Goal: Task Accomplishment & Management: Complete application form

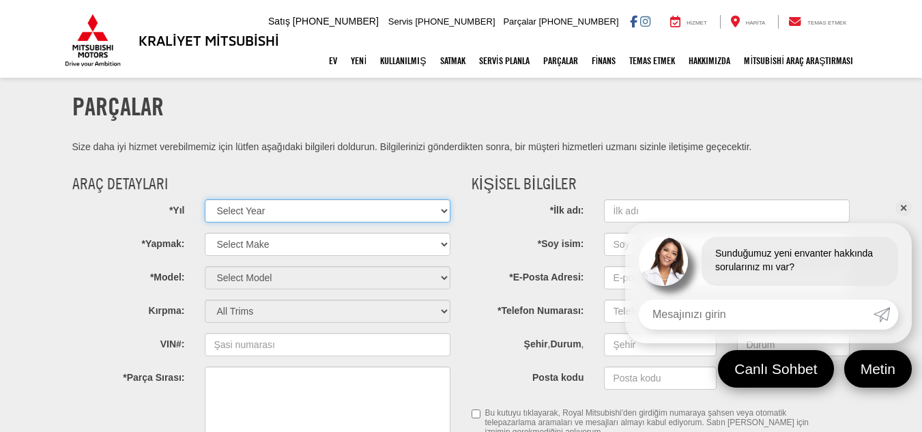
click at [436, 209] on select "Select Year [DATE] 2026 2025 2024 2023 2022 2021 2020 2019 2018 2017 2016 2015 …" at bounding box center [328, 210] width 246 height 23
select select "2014"
click at [205, 199] on select "Select Year [DATE] 2026 2025 2024 2023 2022 2021 2020 2019 2018 2017 2016 2015 …" at bounding box center [328, 210] width 246 height 23
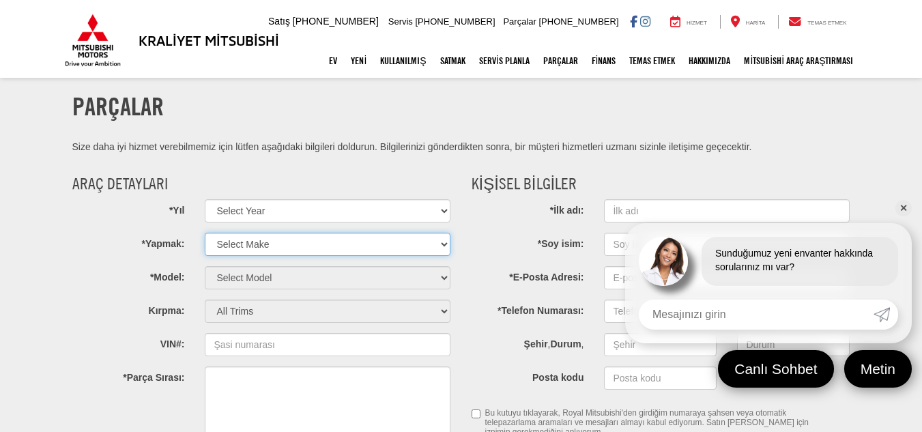
click at [435, 246] on select "Select Make Acura Aston [PERSON_NAME] Audi Bentley BMW Buick Cadillac Chevrolet…" at bounding box center [328, 244] width 246 height 23
select select "Mitsubishi"
click at [205, 233] on select "Select Make Acura Aston [PERSON_NAME] Audi Bentley BMW Buick Cadillac Chevrolet…" at bounding box center [328, 244] width 246 height 23
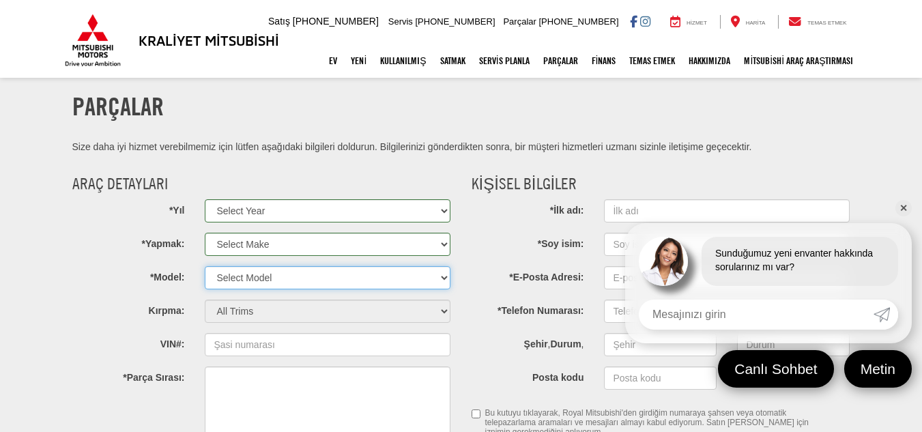
click at [436, 281] on select "Select Model i-MiEV Lancer Lancer Evolution Lancer Sportback Mirage Outlander O…" at bounding box center [328, 277] width 246 height 23
select select "Outlander"
click at [205, 266] on select "Select Model i-MiEV Lancer Lancer Evolution Lancer Sportback Mirage Outlander O…" at bounding box center [328, 277] width 246 height 23
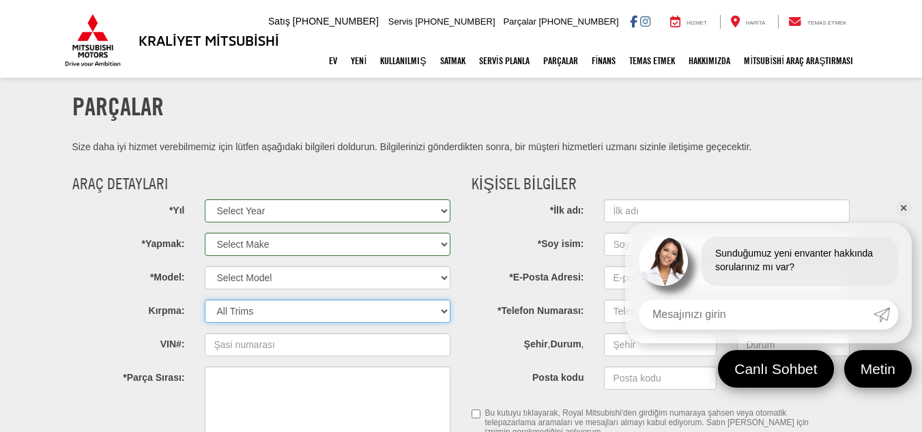
click at [440, 311] on select "All Trims ES GT SE" at bounding box center [328, 311] width 246 height 23
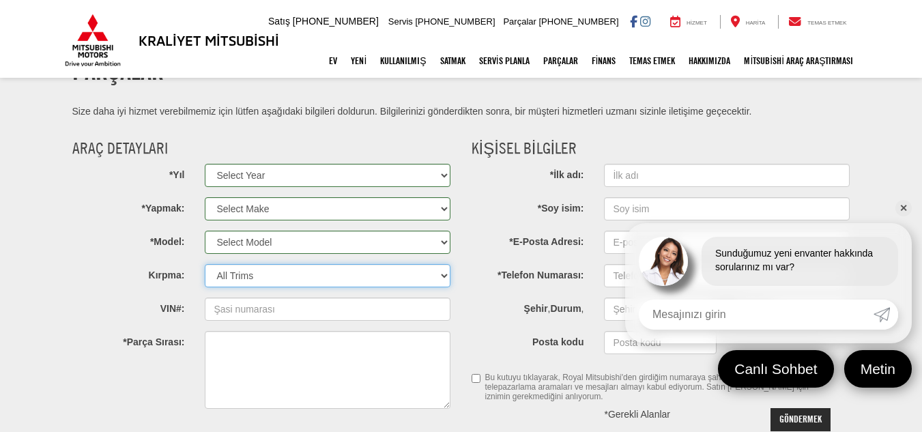
scroll to position [68, 0]
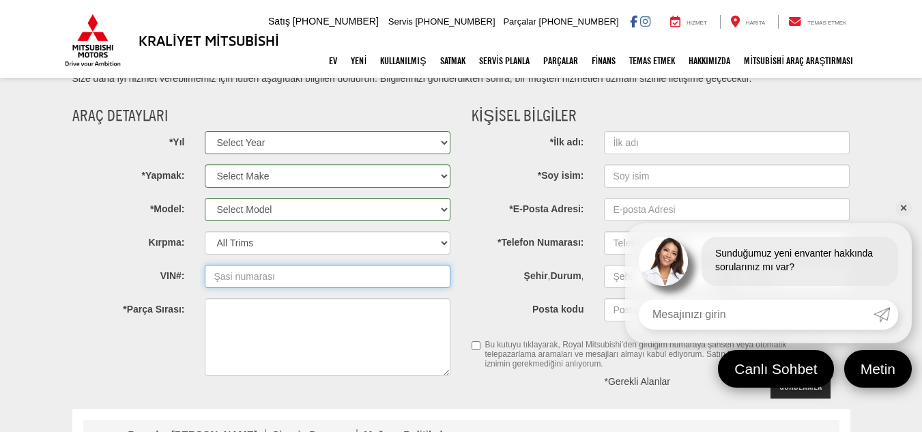
click at [264, 277] on input "VIN#:" at bounding box center [328, 276] width 246 height 23
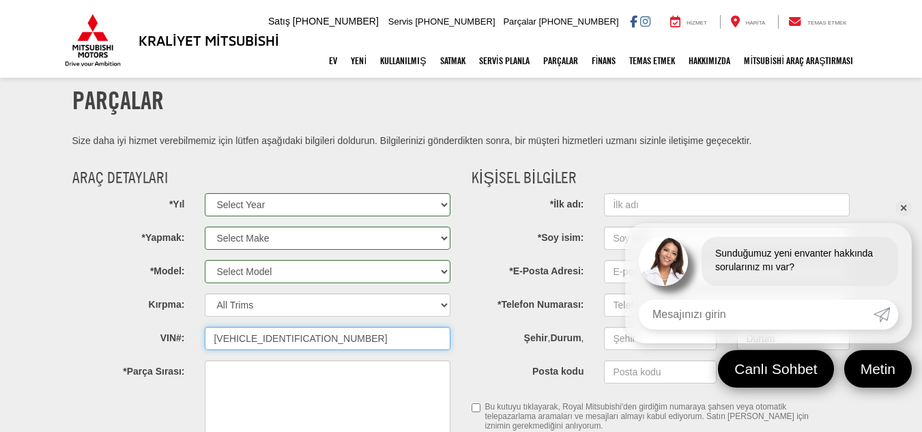
scroll to position [0, 0]
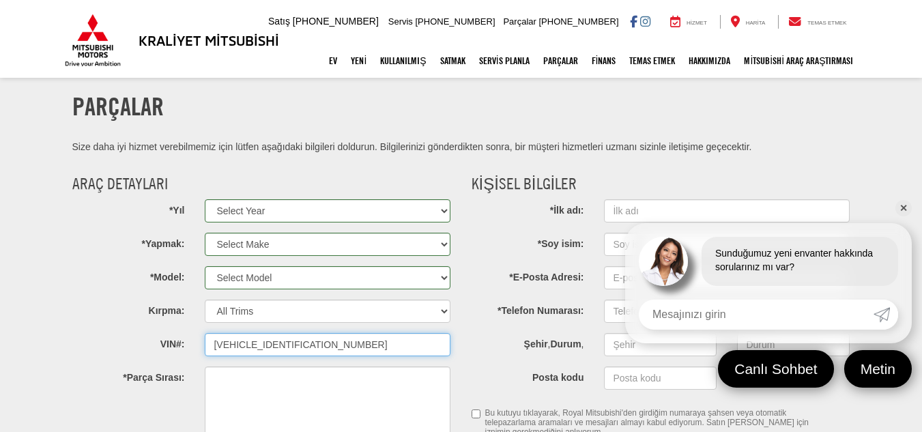
type input "[VEHICLE_IDENTIFICATION_NUMBER]"
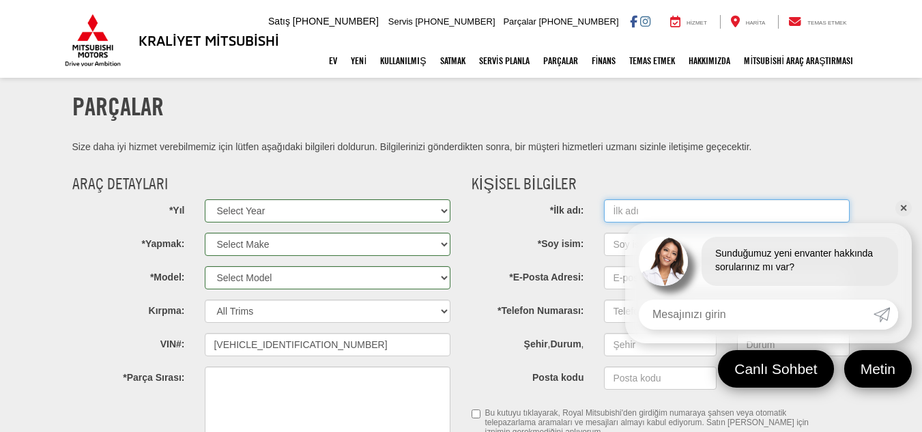
click at [657, 204] on input "*İlk adı:" at bounding box center [727, 210] width 246 height 23
type input "SUAT"
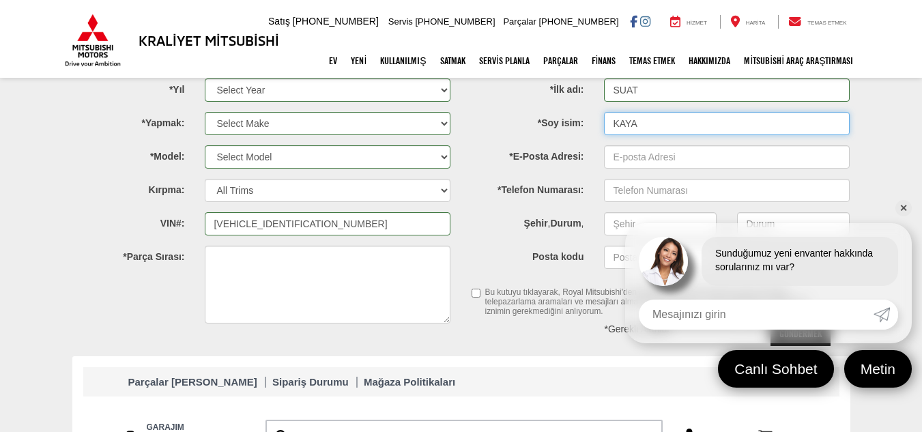
scroll to position [137, 0]
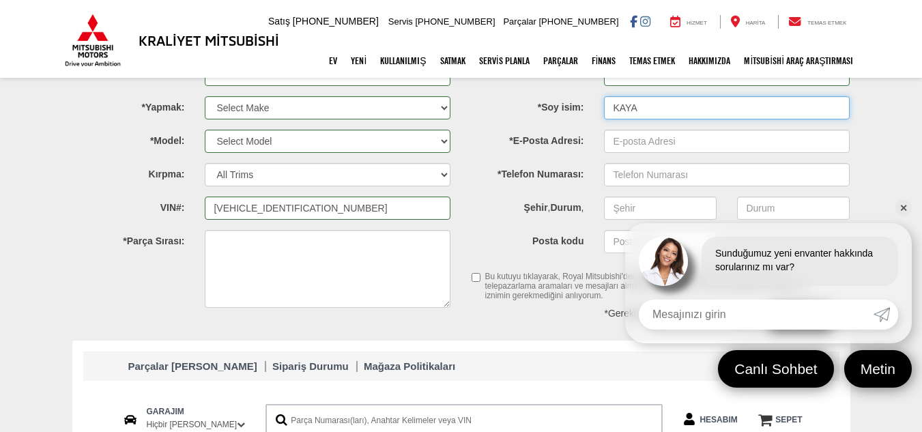
type input "KAYA"
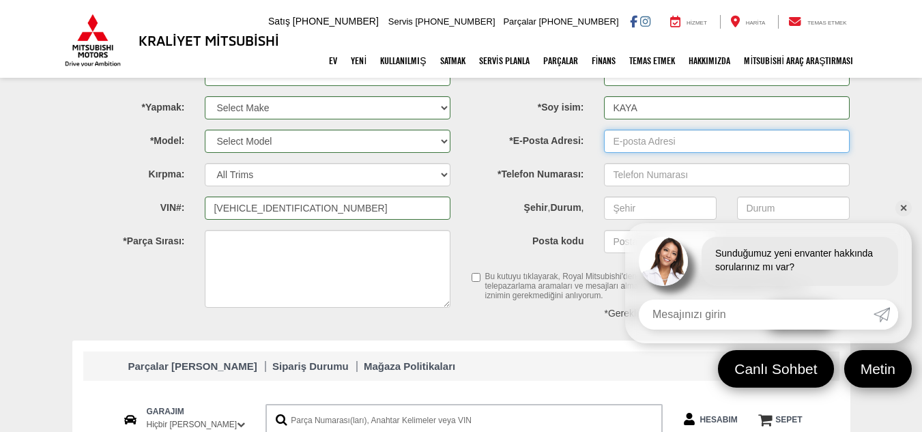
click at [671, 137] on input "*E-Posta Adresi:" at bounding box center [727, 141] width 246 height 23
type input "[EMAIL_ADDRESS][DOMAIN_NAME]"
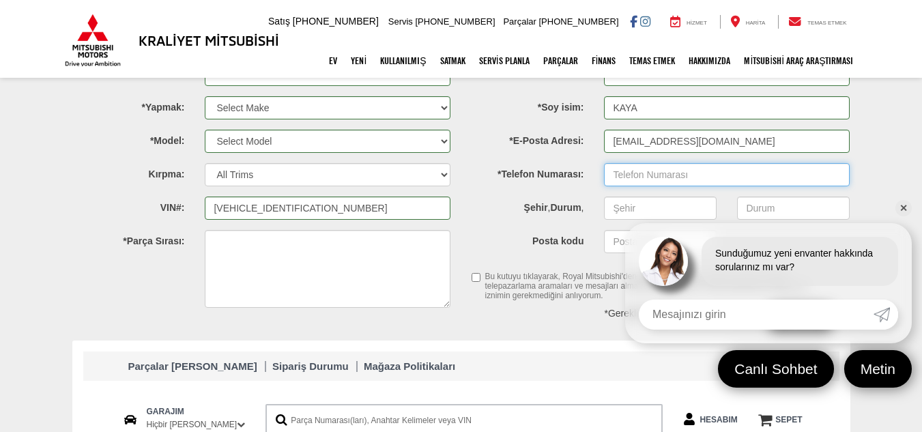
click at [758, 182] on input "*Telefon Numarası:" at bounding box center [727, 174] width 246 height 23
type input "[PHONE_NUMBER]"
click at [645, 210] on input "Şehir" at bounding box center [660, 208] width 113 height 23
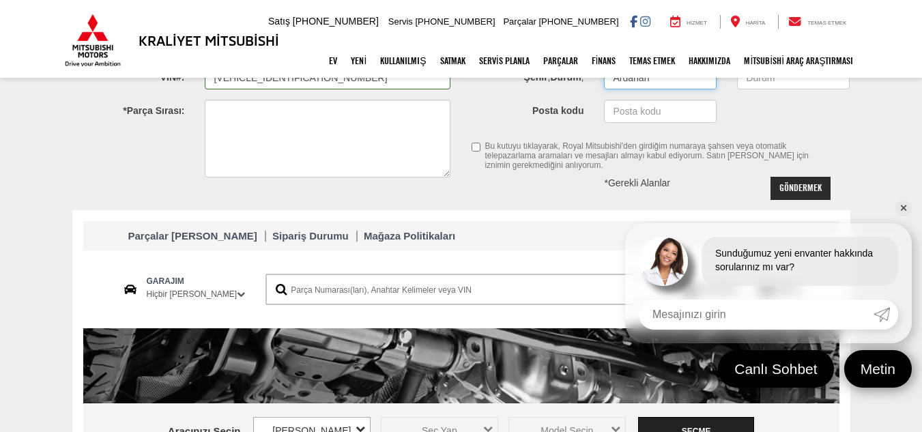
scroll to position [273, 0]
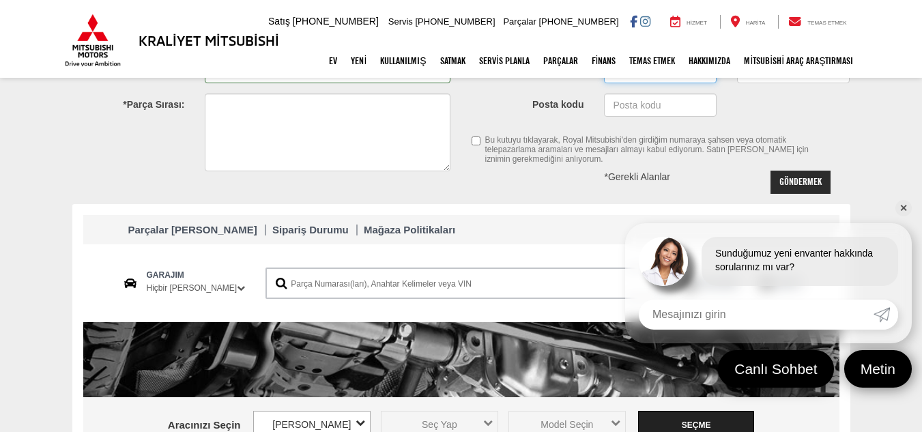
type input "ardahan"
click at [662, 104] on input "Posta kodu" at bounding box center [660, 105] width 113 height 23
type input "75800"
click at [490, 140] on font "Bu kutuyu tıklayarak, Royal Mitsubishi'den girdiğim numaraya şahsen veya otomat…" at bounding box center [647, 149] width 324 height 29
click at [481, 140] on input "Bu kutuyu tıklayarak, Royal Mitsubishi'den girdiğim numaraya şahsen veya otomat…" at bounding box center [476, 141] width 9 height 18
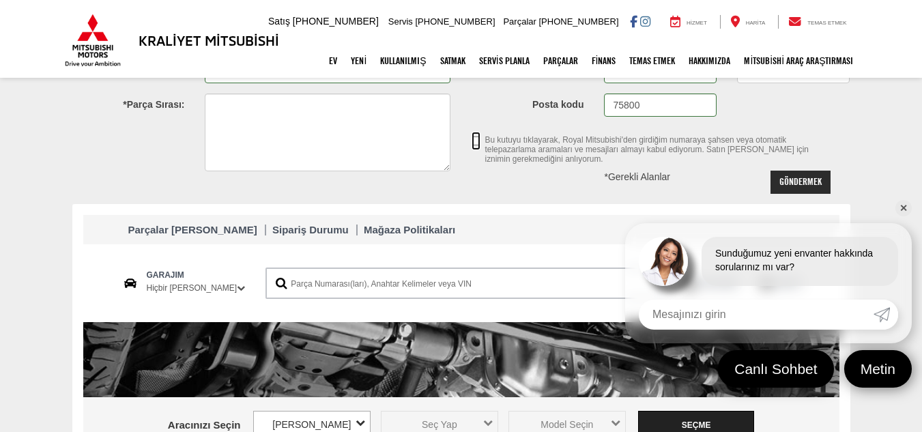
checkbox input "true"
click at [800, 184] on input "Göndermek" at bounding box center [801, 182] width 60 height 23
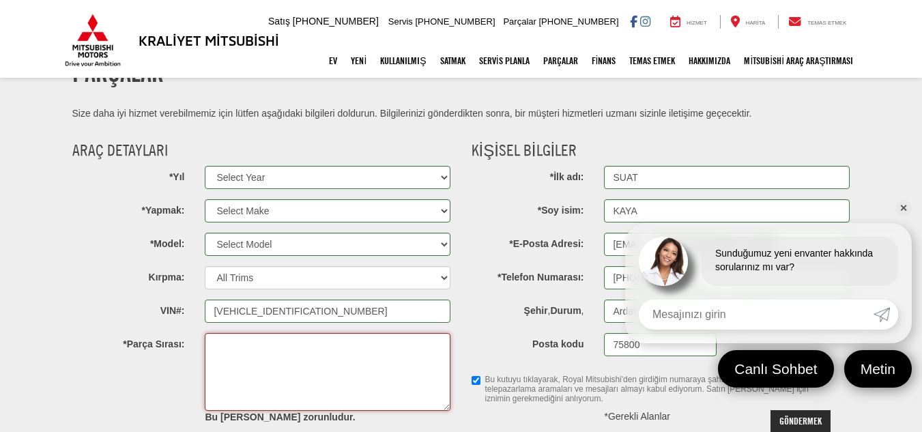
scroll to position [0, 0]
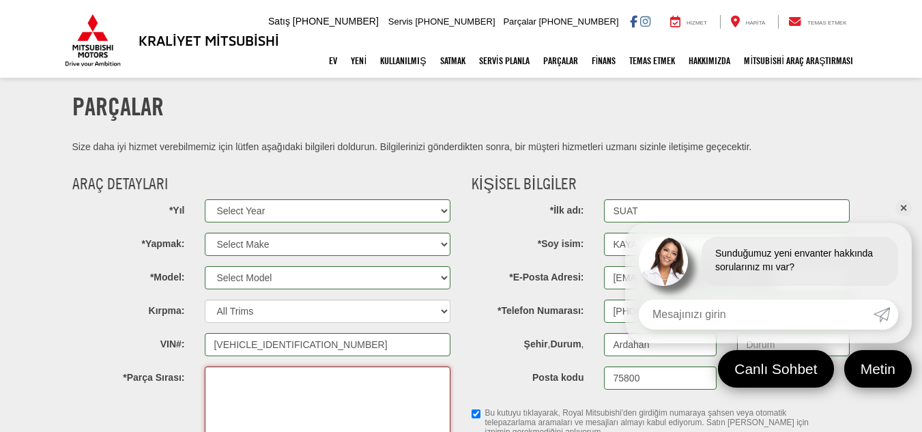
click at [264, 395] on textarea "*Parça Sırası:" at bounding box center [328, 406] width 246 height 78
type textarea "ö"
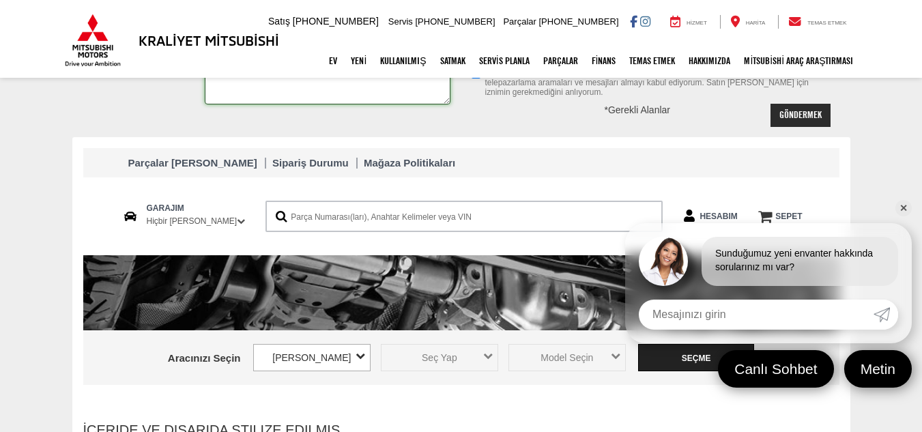
scroll to position [341, 0]
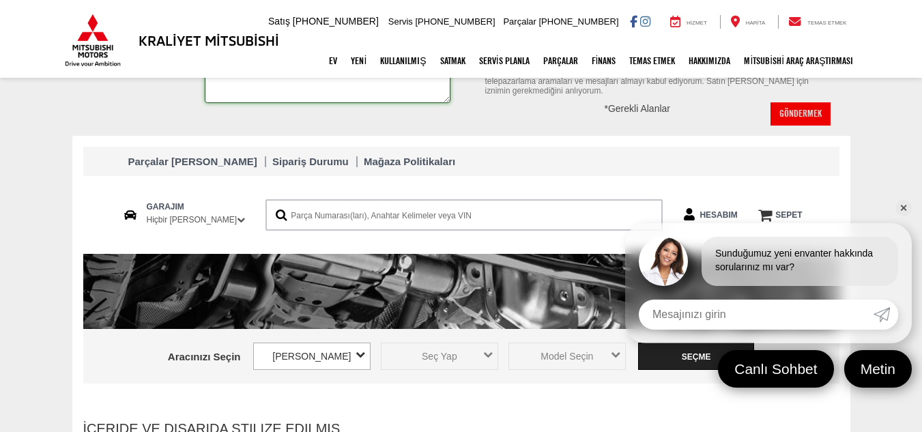
type textarea "parça temini"
click at [807, 116] on input "Göndermek" at bounding box center [801, 113] width 60 height 23
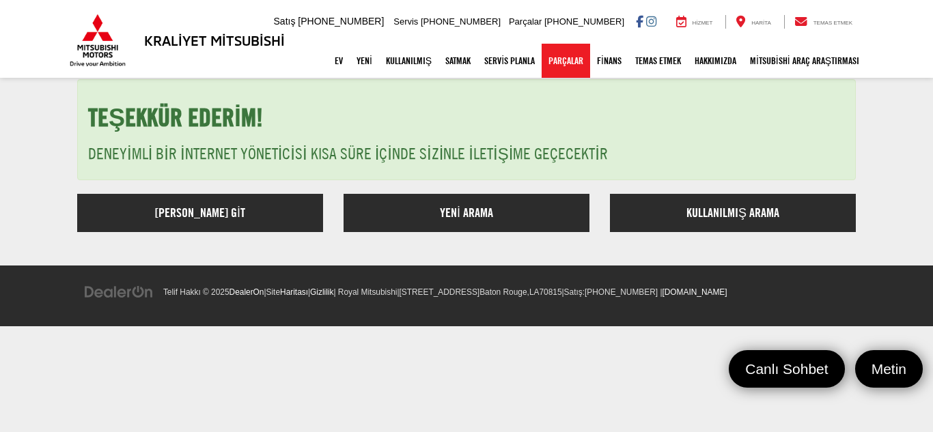
click at [560, 62] on font "Parçalar" at bounding box center [565, 60] width 35 height 11
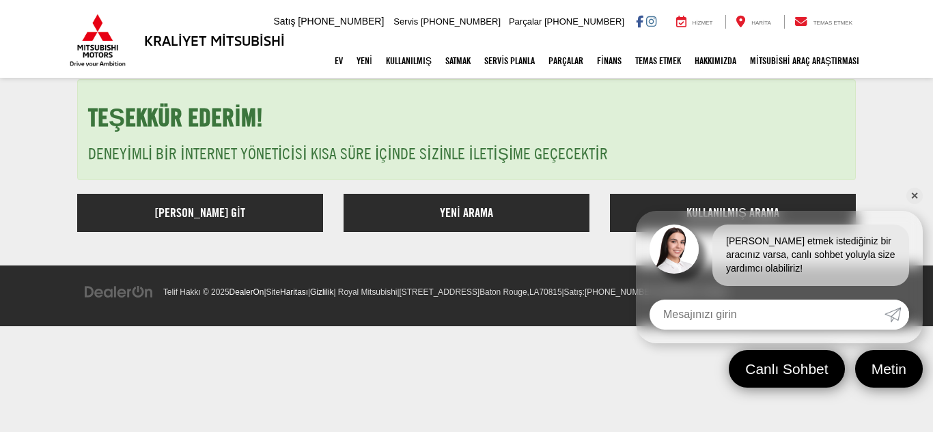
click at [912, 195] on font "✕" at bounding box center [914, 195] width 8 height 11
